Goal: Information Seeking & Learning: Learn about a topic

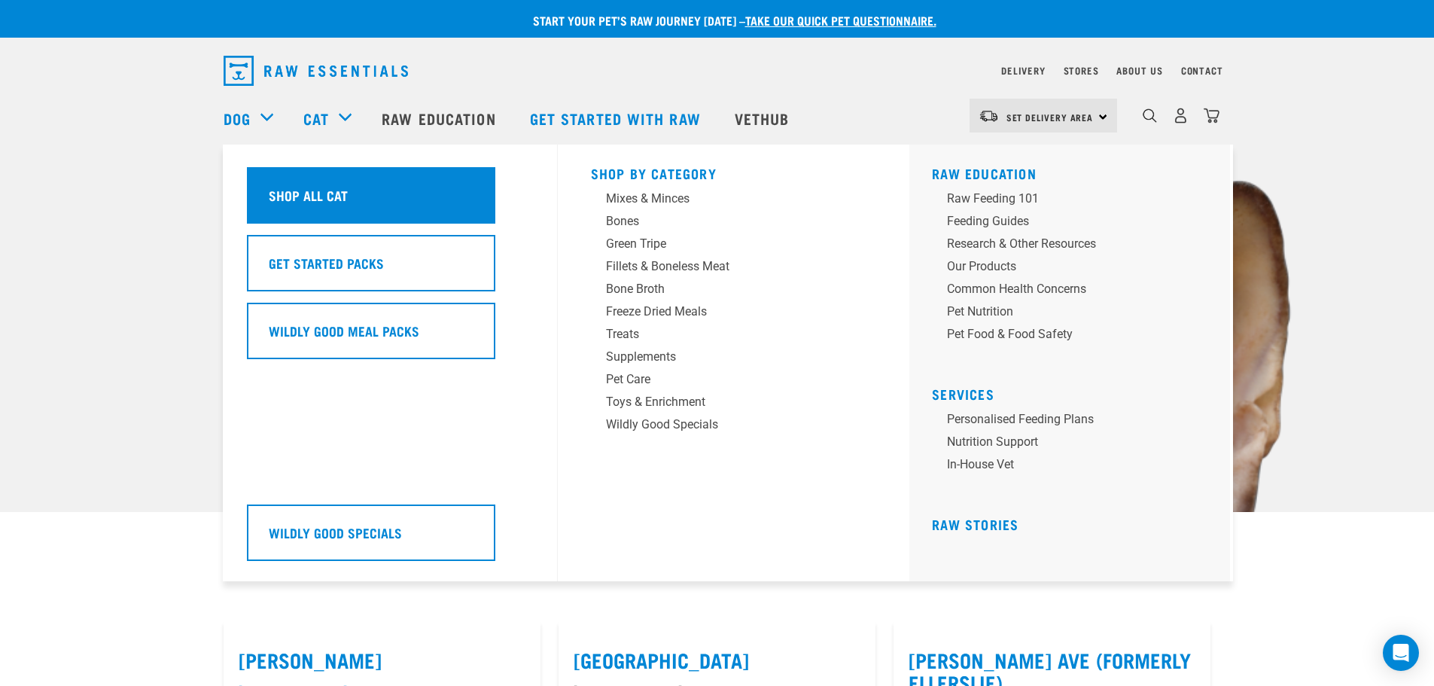
click at [319, 184] on div "Shop All Cat" at bounding box center [371, 195] width 248 height 56
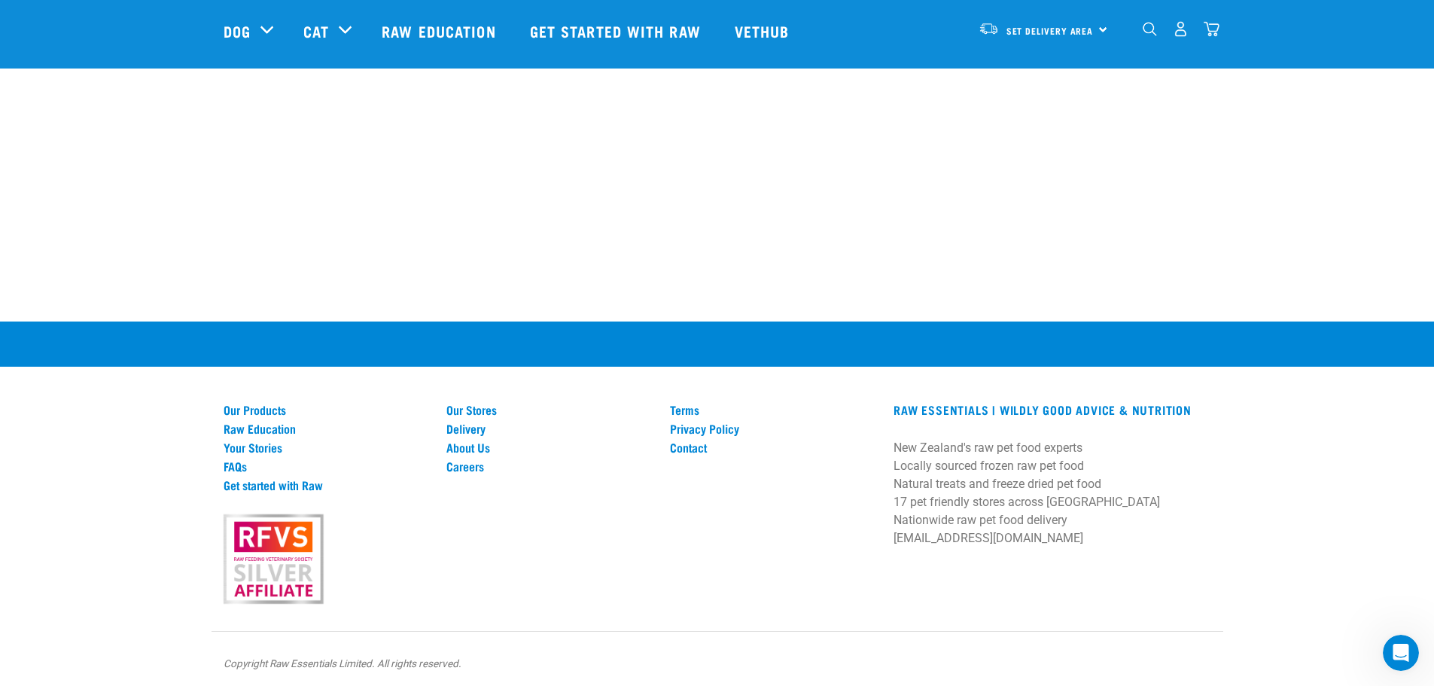
scroll to position [3106, 0]
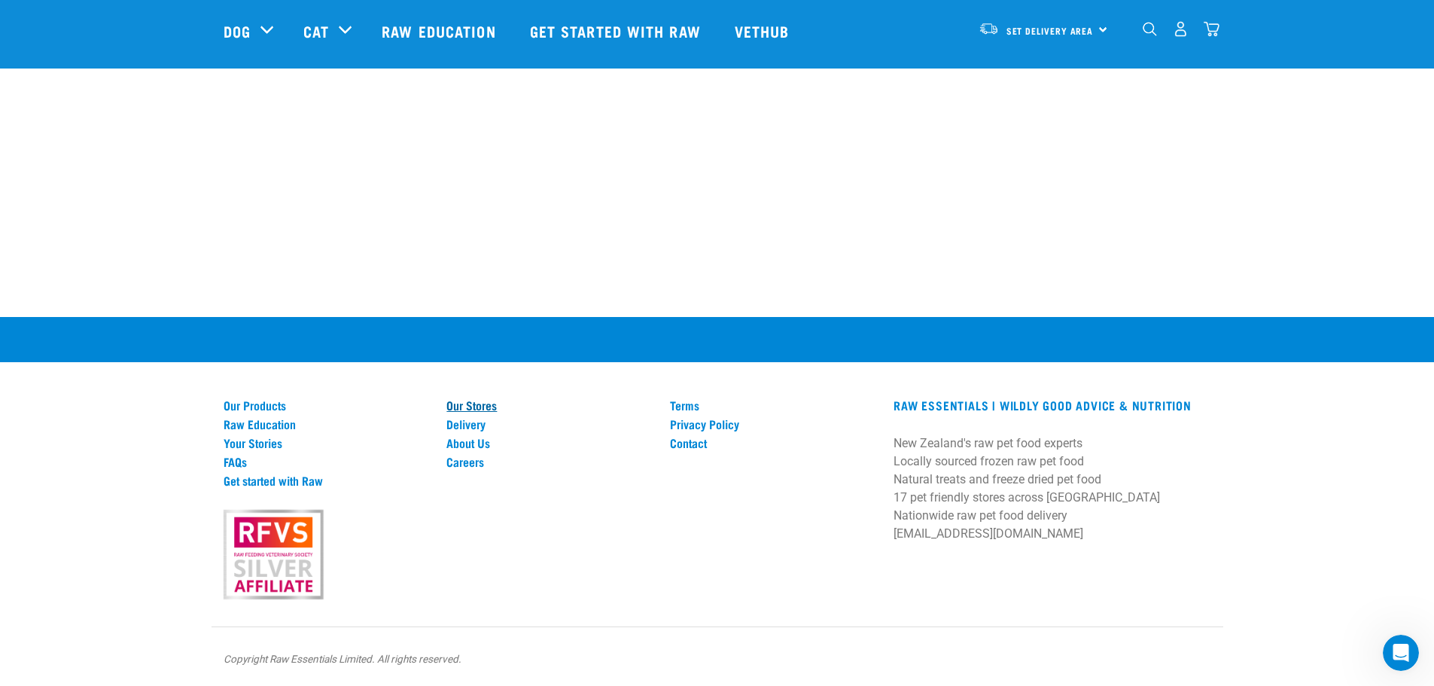
click at [467, 402] on link "Our Stores" at bounding box center [548, 405] width 205 height 14
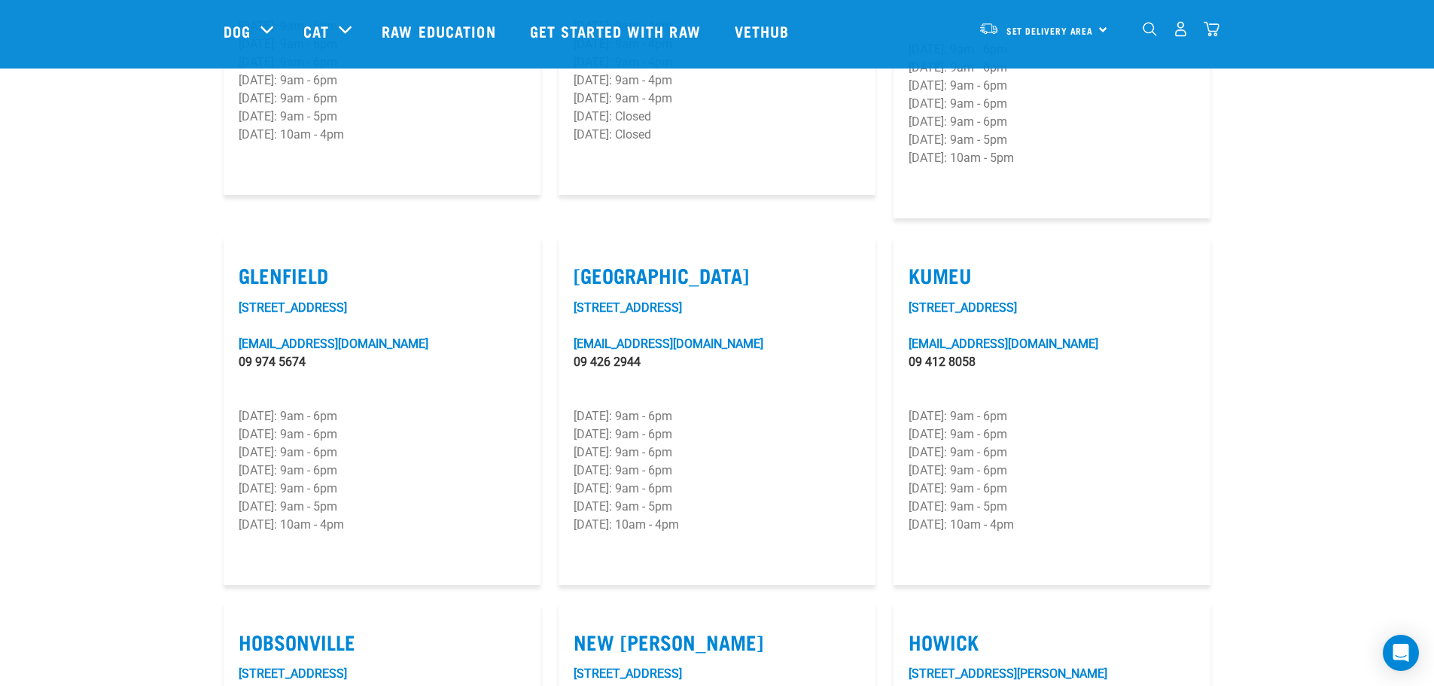
scroll to position [527, 0]
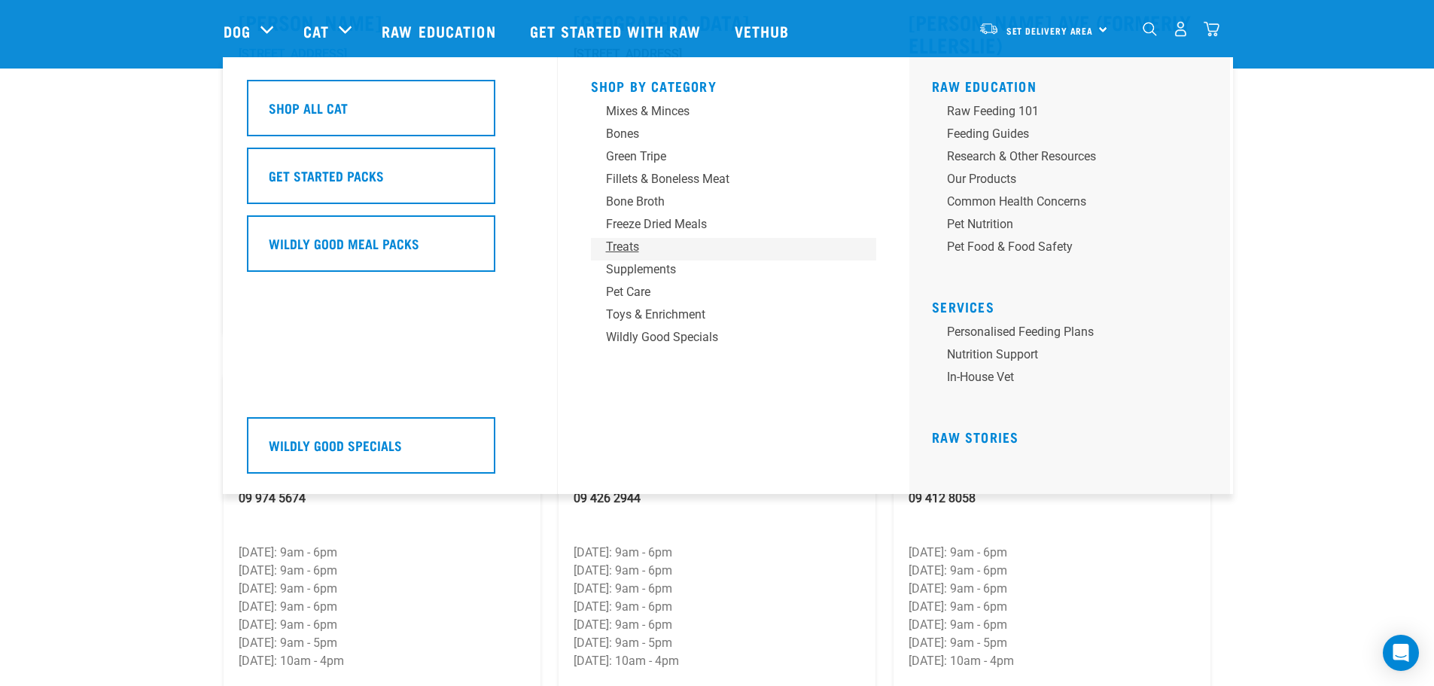
click at [630, 245] on div "Treats" at bounding box center [723, 247] width 235 height 18
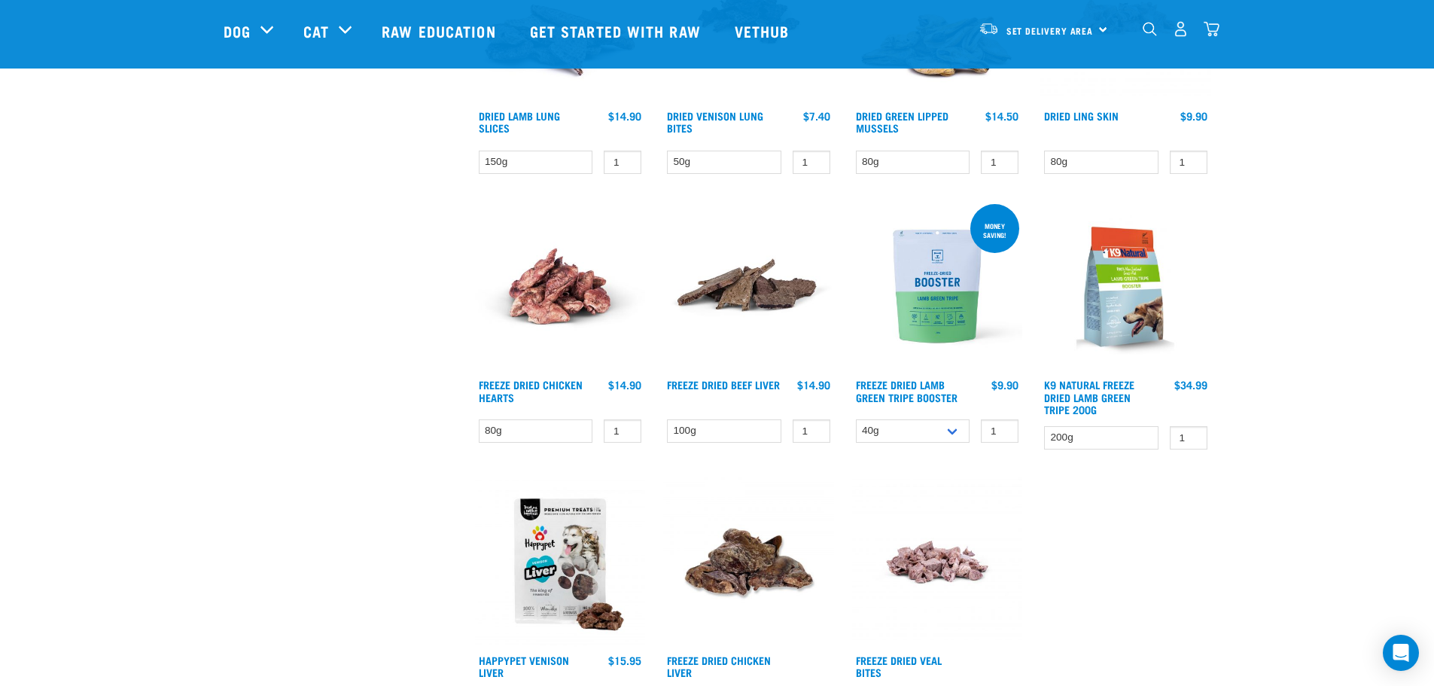
scroll to position [903, 0]
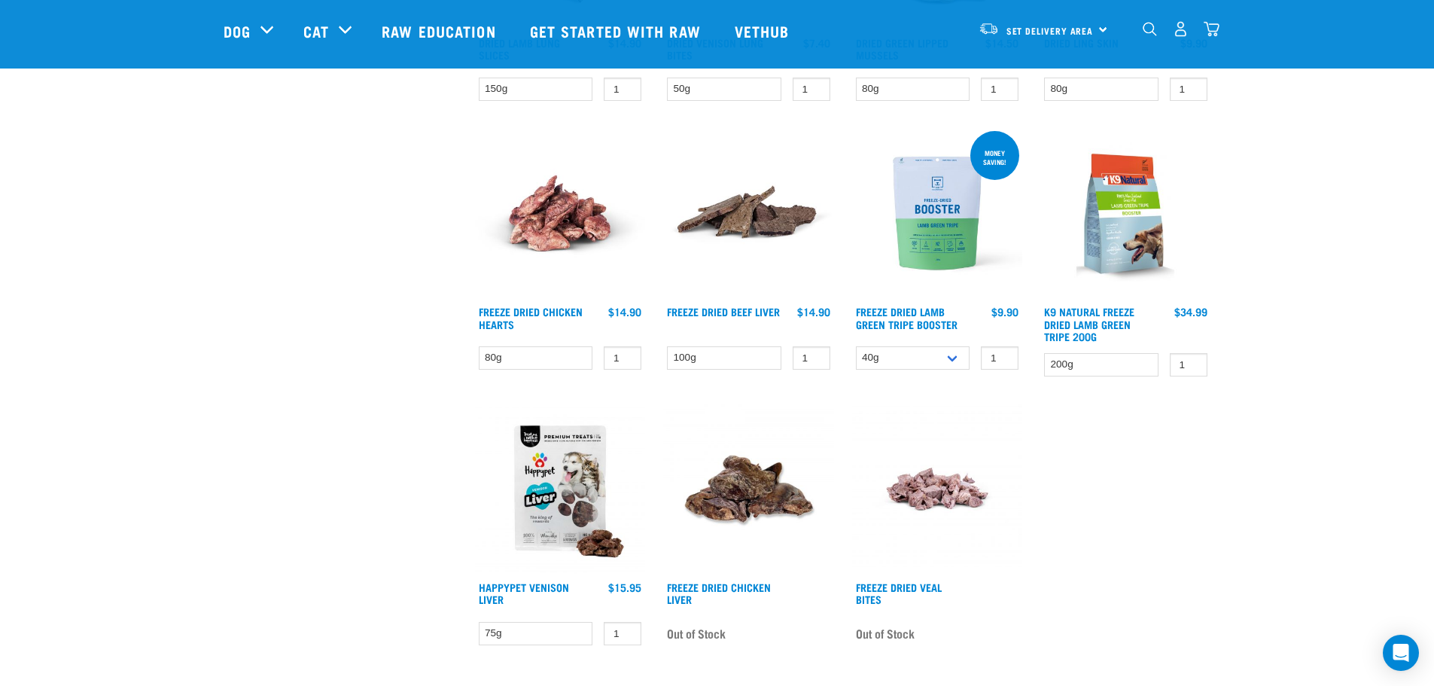
click at [546, 298] on img at bounding box center [560, 213] width 171 height 171
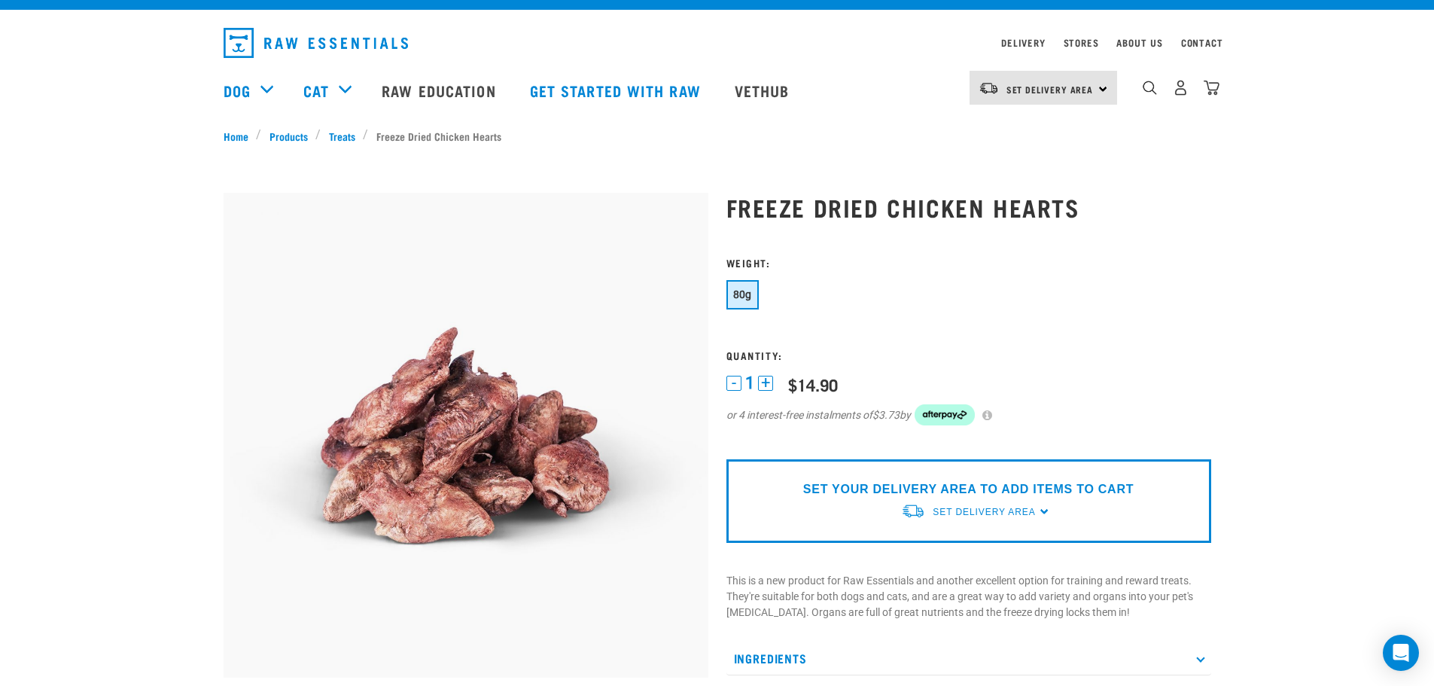
scroll to position [75, 0]
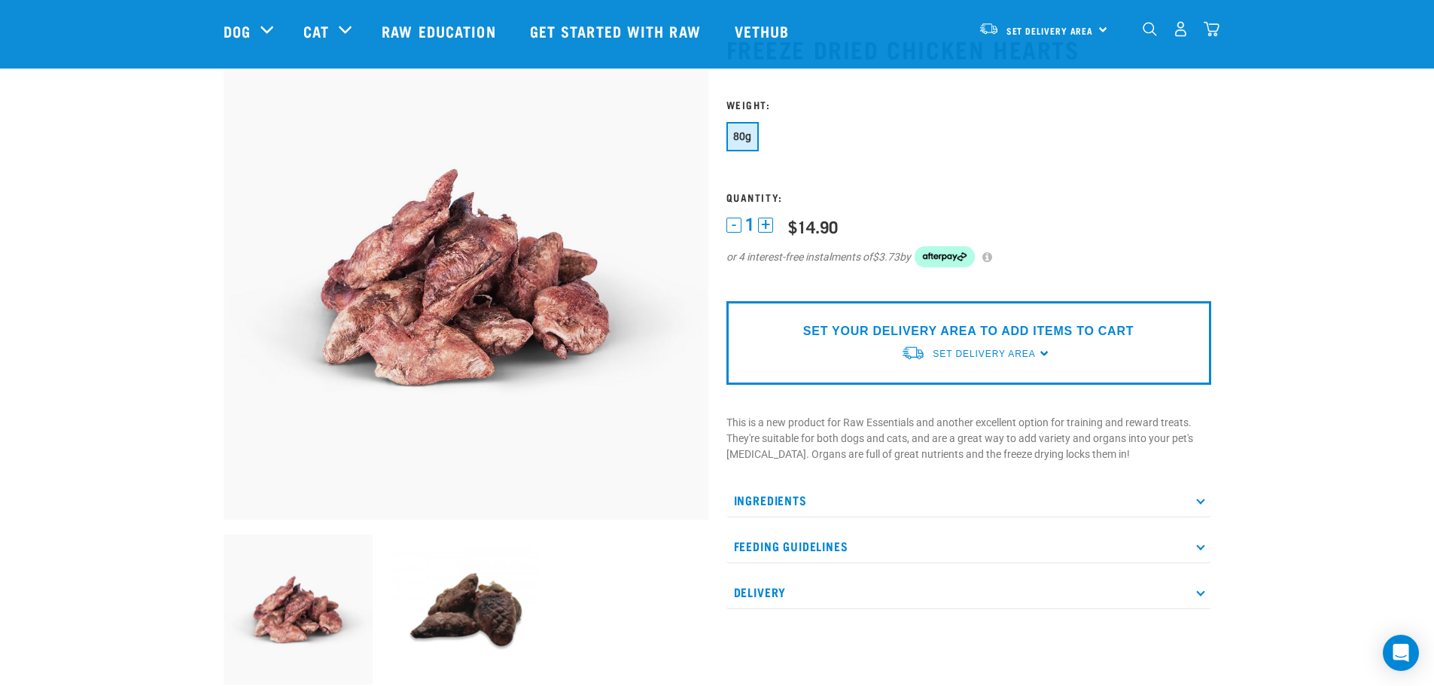
drag, startPoint x: 802, startPoint y: 501, endPoint x: 820, endPoint y: 483, distance: 26.1
click at [802, 501] on p "Ingredients" at bounding box center [968, 500] width 485 height 34
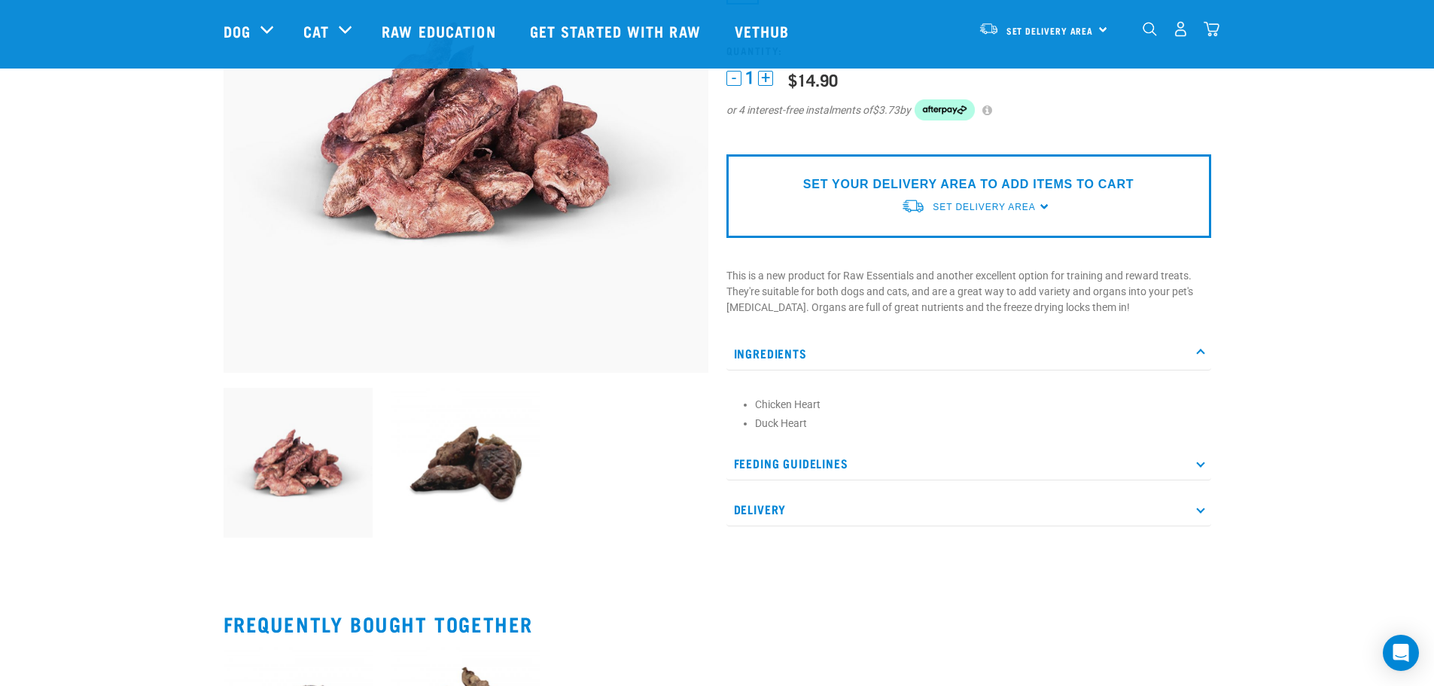
scroll to position [226, 0]
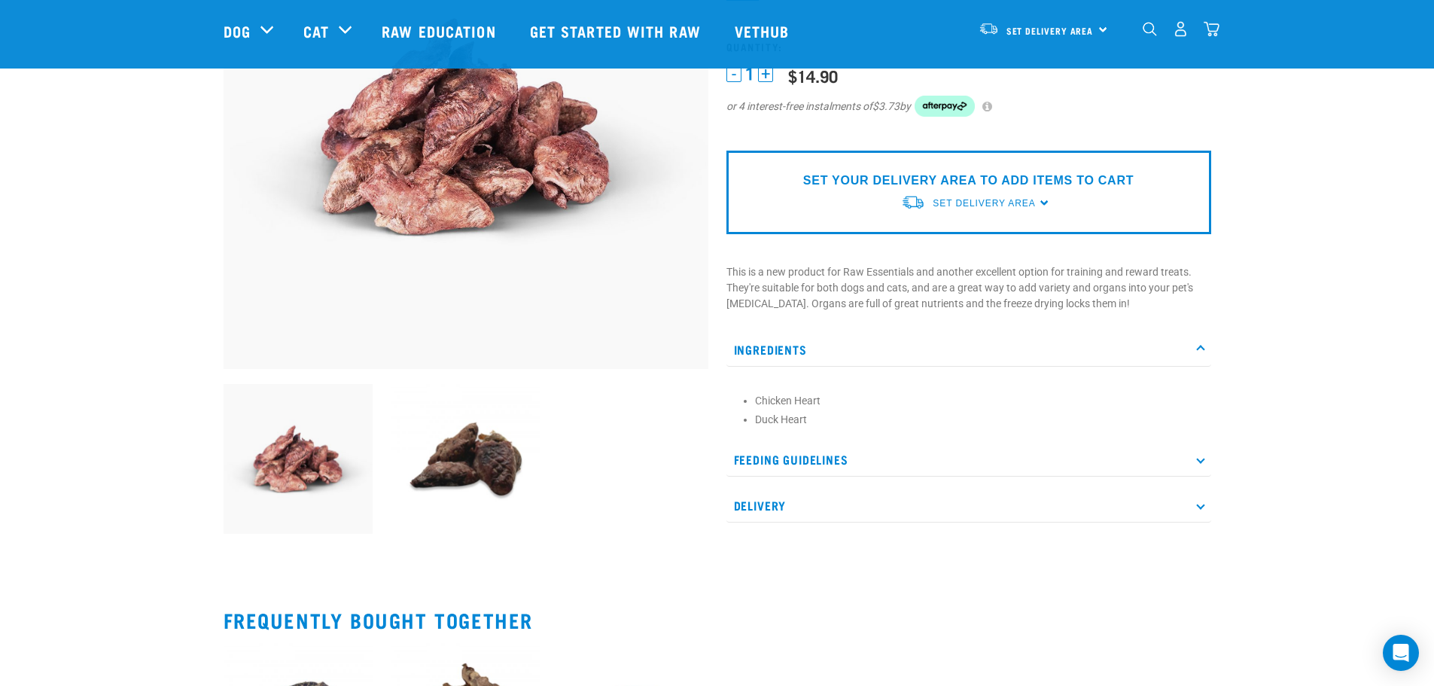
click at [954, 507] on p "Delivery" at bounding box center [968, 506] width 485 height 34
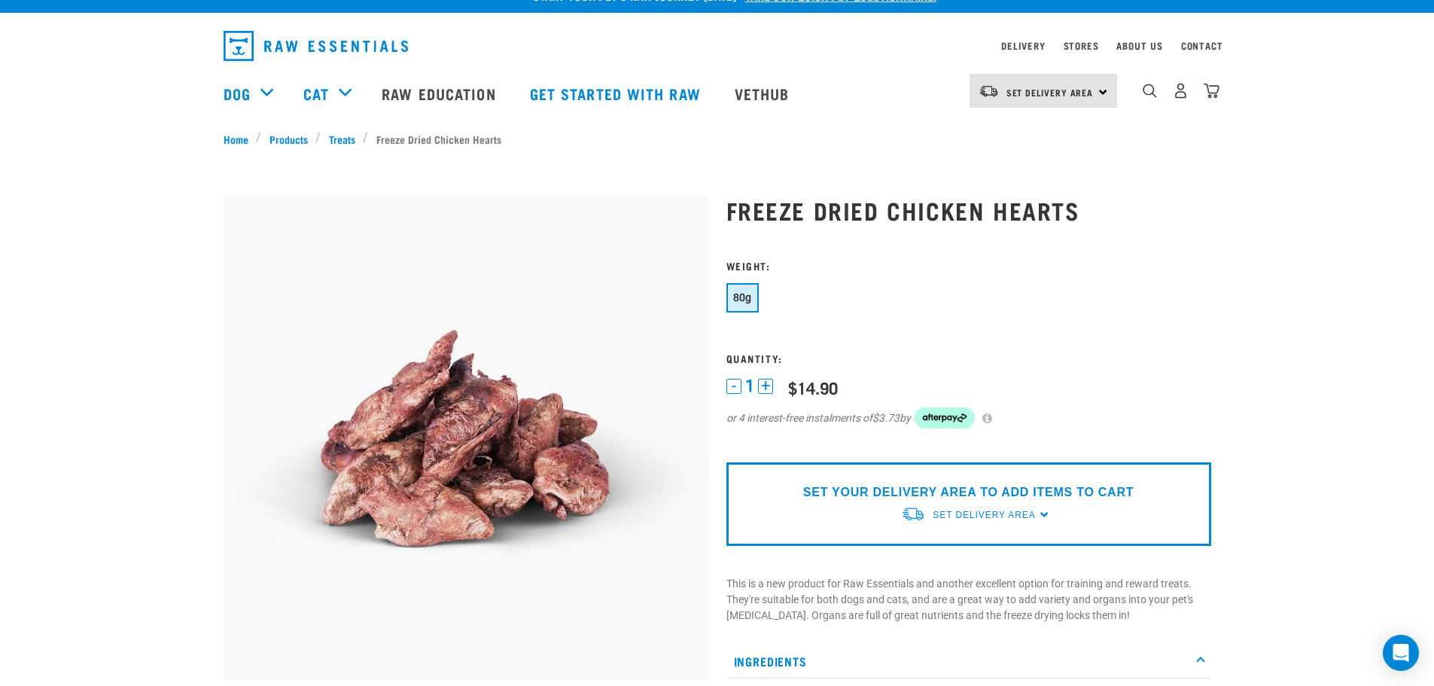
scroll to position [0, 0]
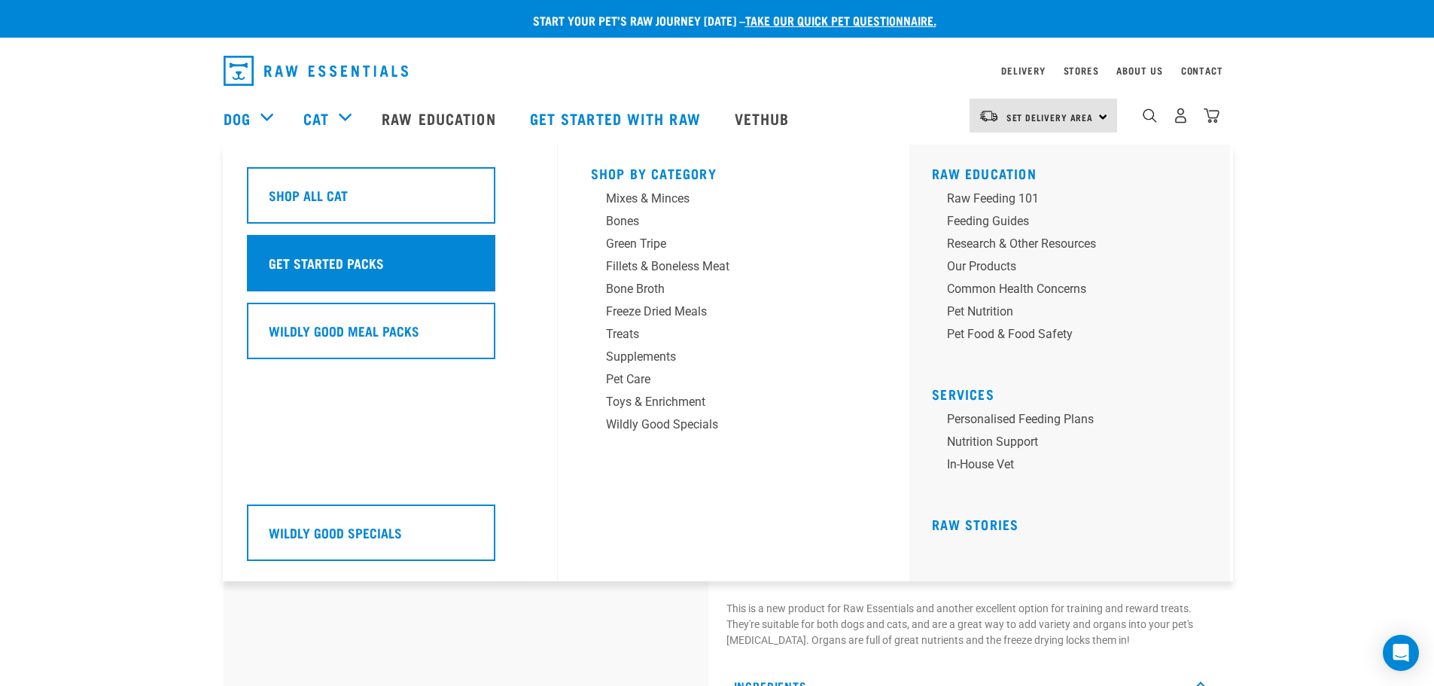
click at [307, 254] on h5 "Get Started Packs" at bounding box center [326, 263] width 115 height 20
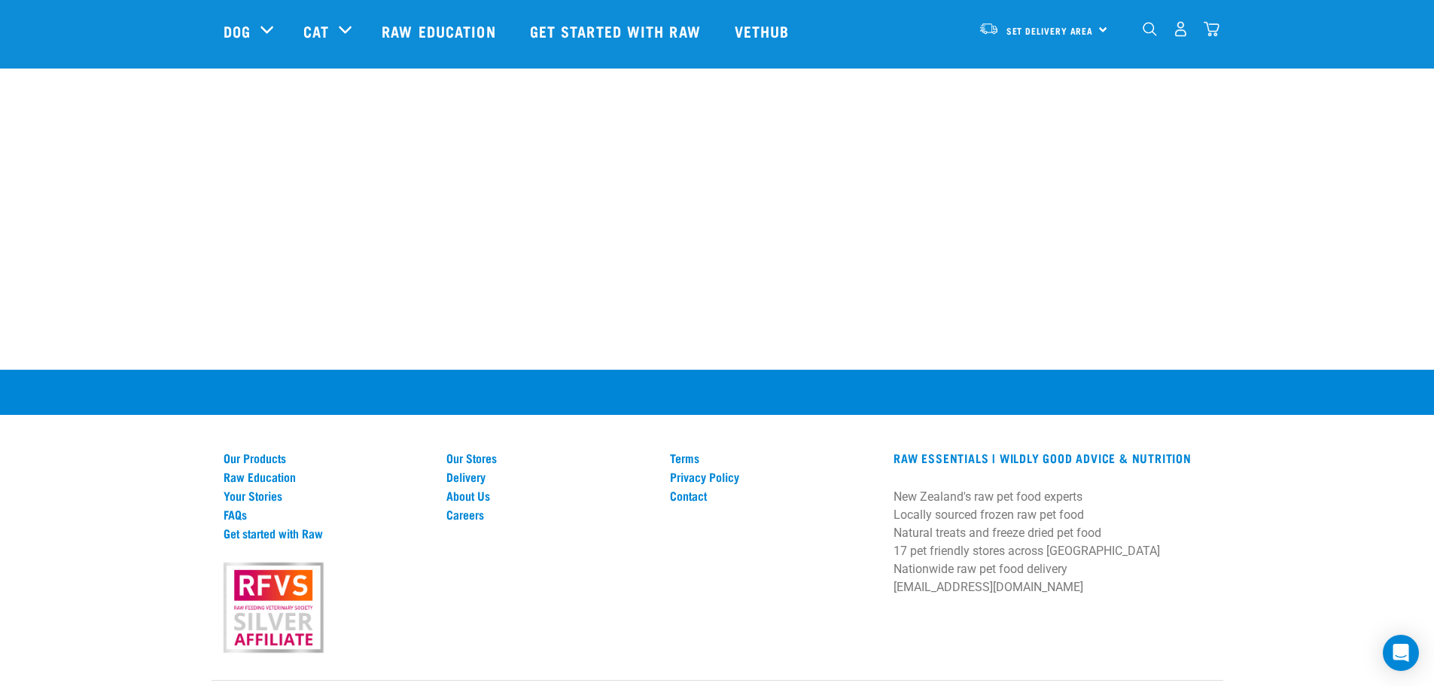
scroll to position [1032, 0]
